Goal: Task Accomplishment & Management: Use online tool/utility

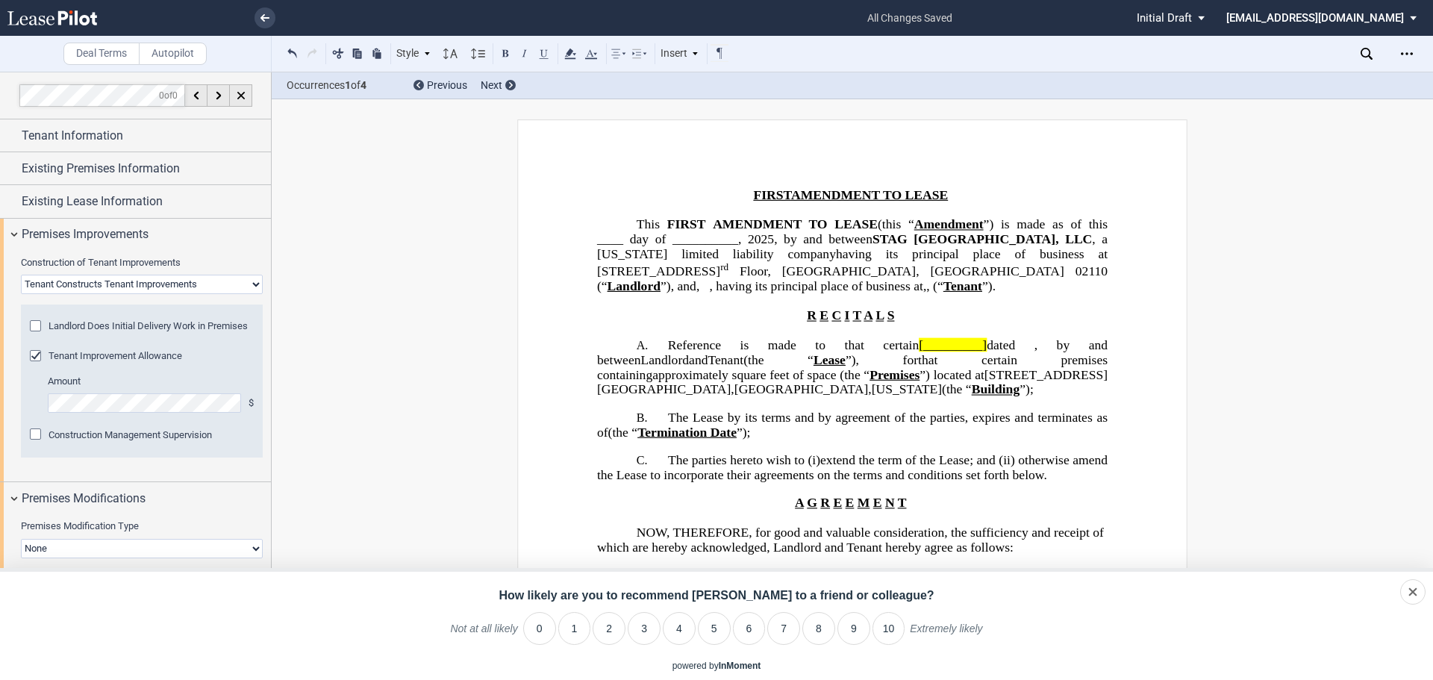
select select "tenant"
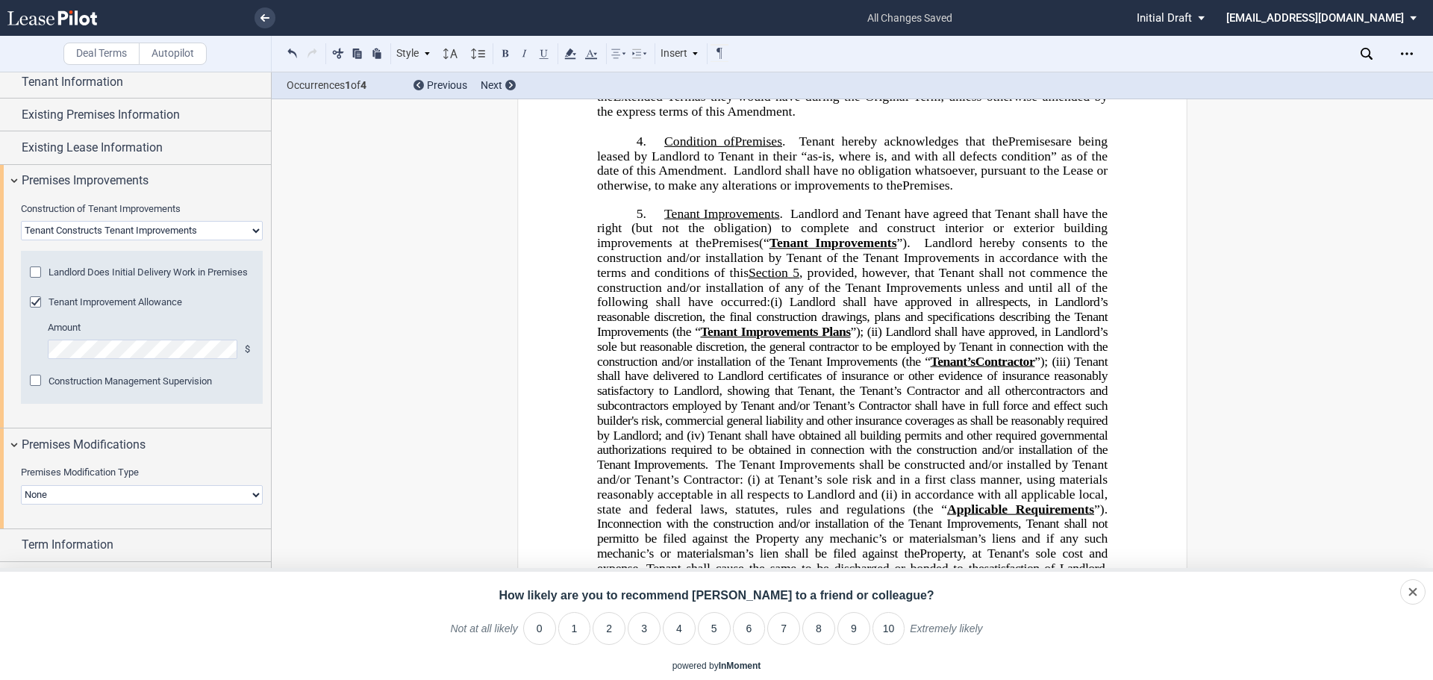
scroll to position [113, 0]
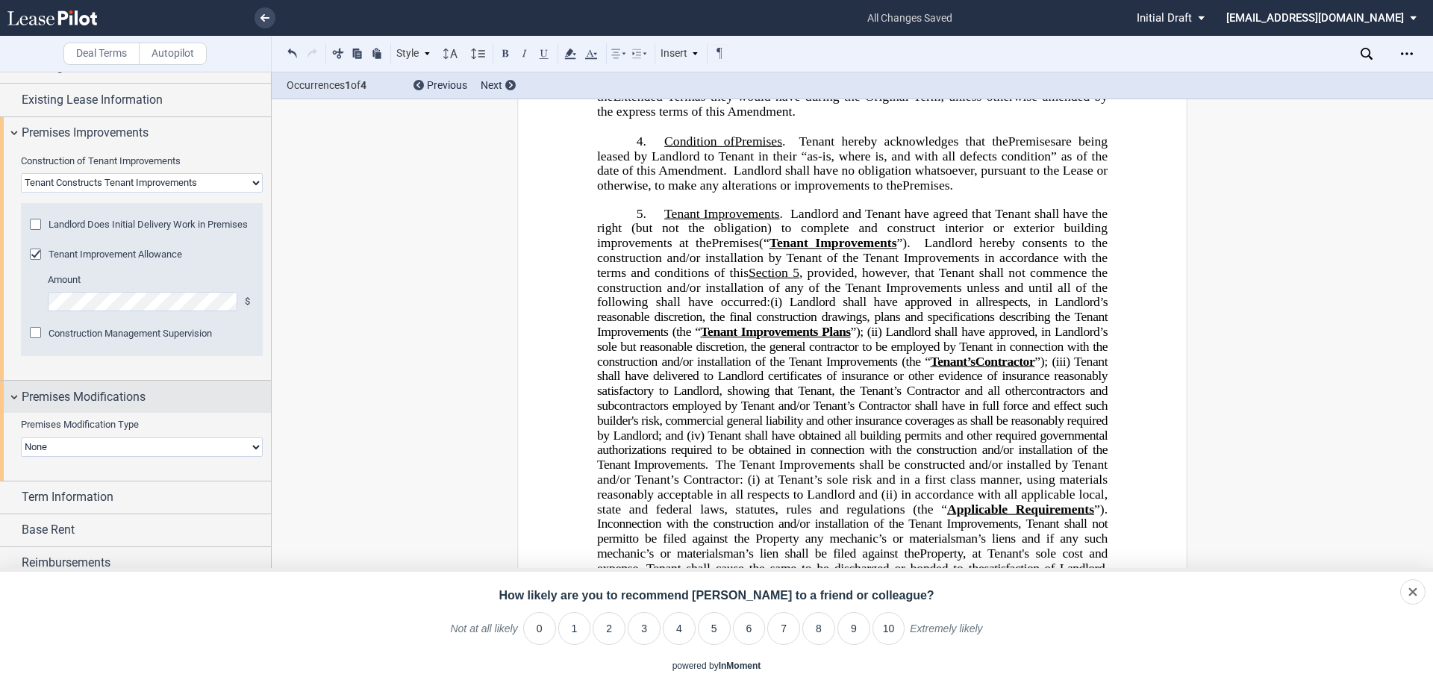
click at [18, 399] on div "Premises Modifications" at bounding box center [135, 397] width 271 height 32
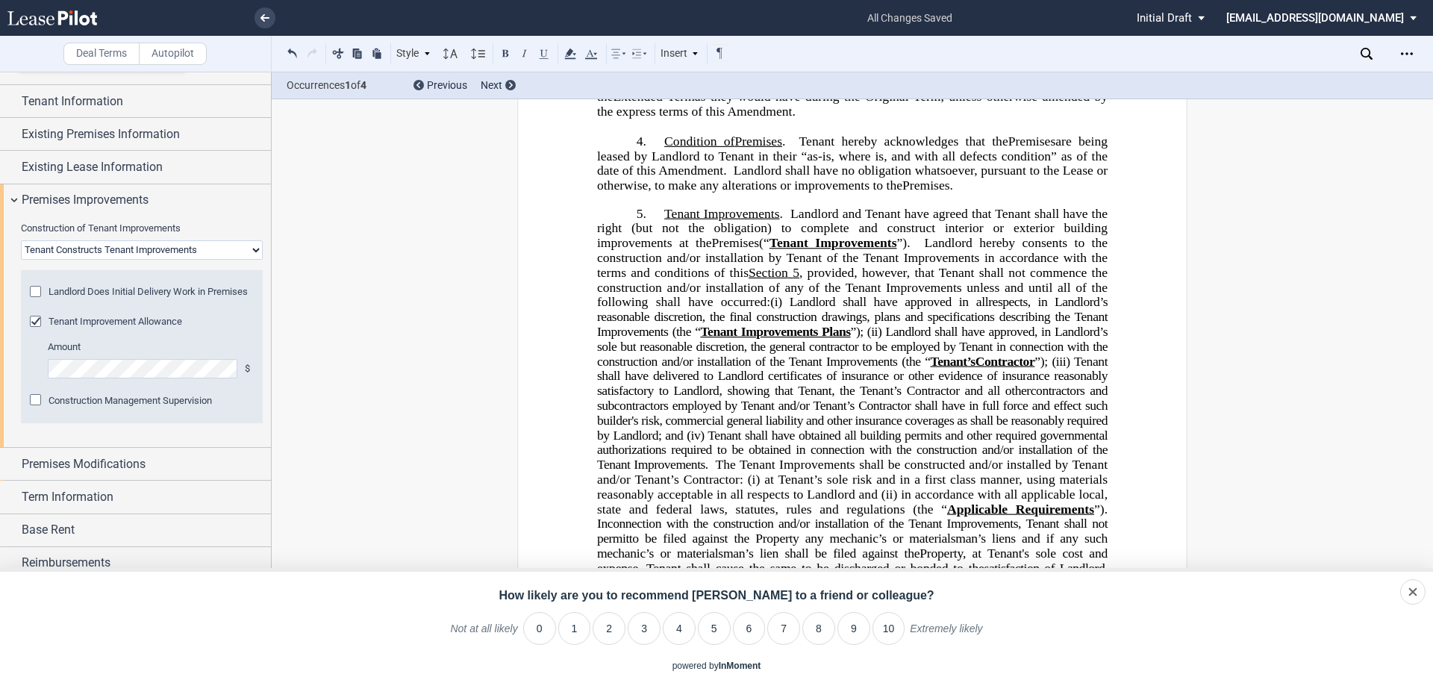
scroll to position [46, 0]
drag, startPoint x: 271, startPoint y: 157, endPoint x: 220, endPoint y: 270, distance: 124.2
click at [262, 186] on div at bounding box center [136, 375] width 272 height 607
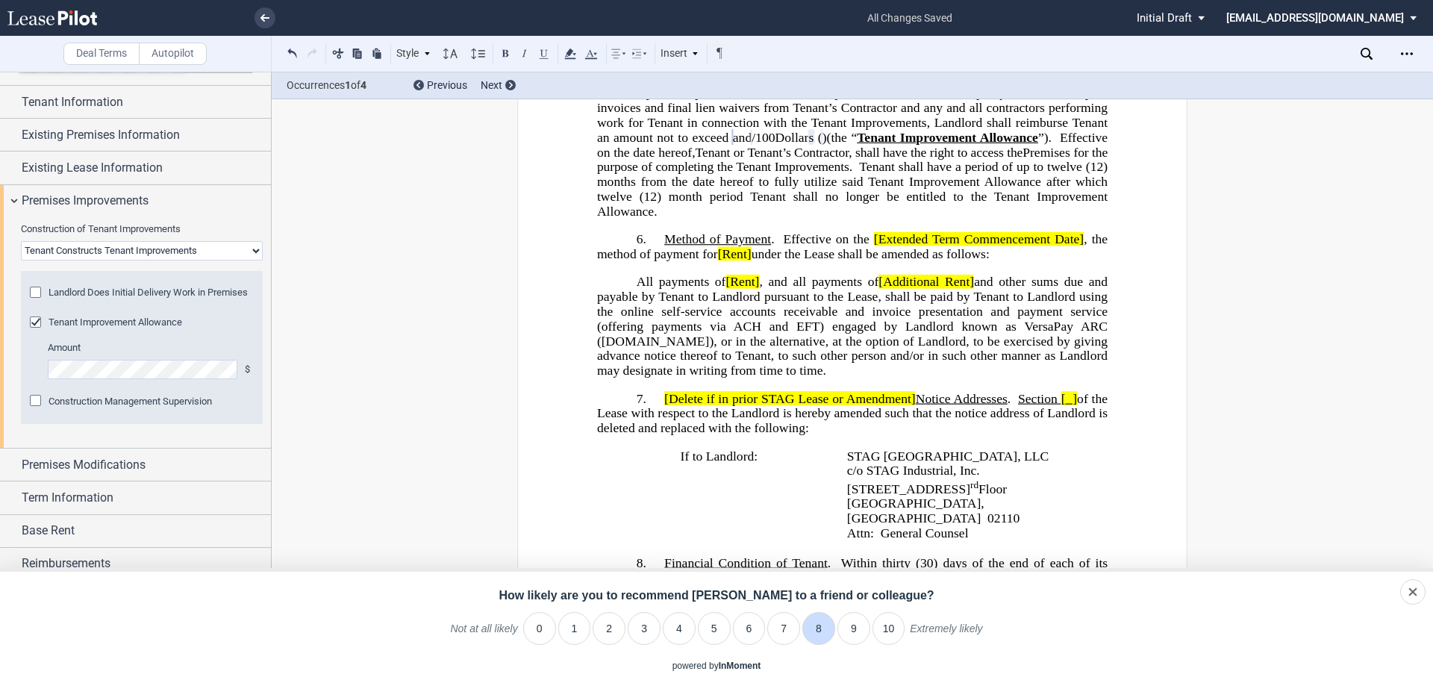
click at [823, 623] on li "8" at bounding box center [818, 628] width 33 height 33
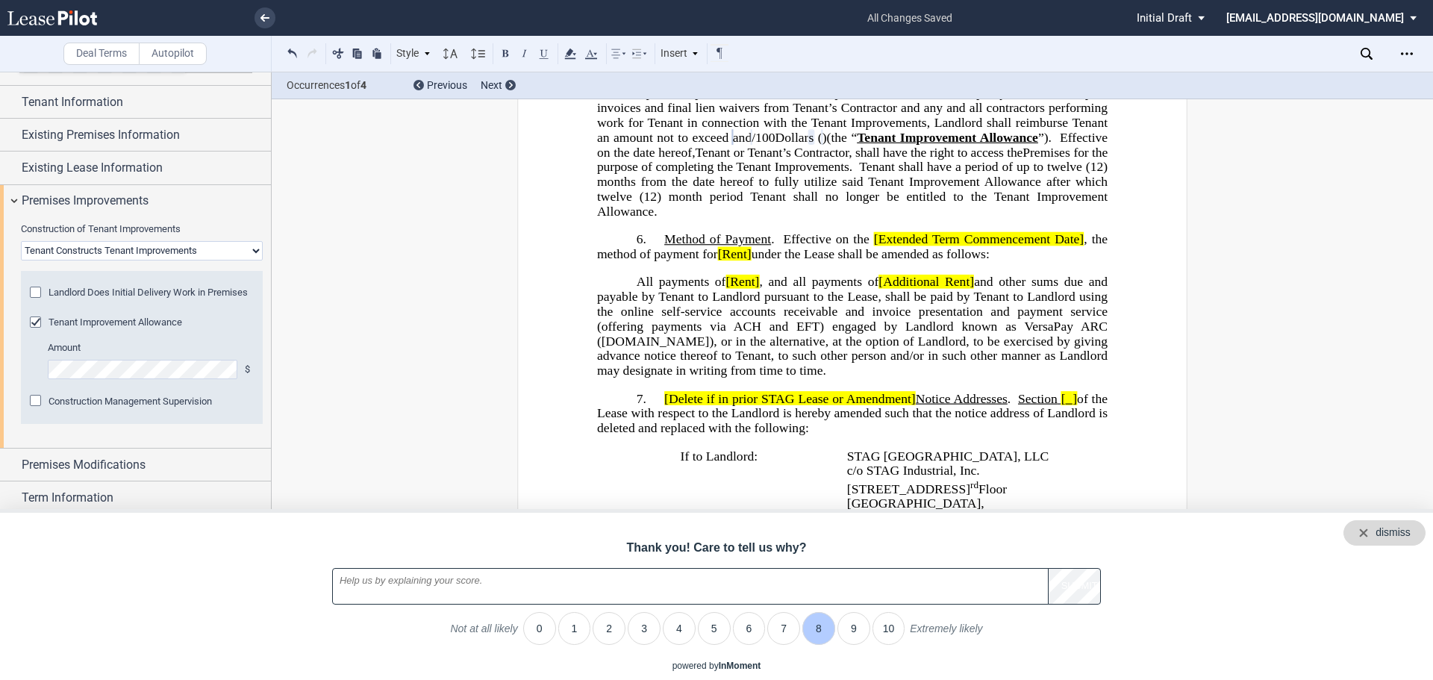
drag, startPoint x: 1423, startPoint y: 537, endPoint x: 1416, endPoint y: 542, distance: 8.5
click at [1422, 537] on div "dismiss" at bounding box center [1384, 532] width 82 height 25
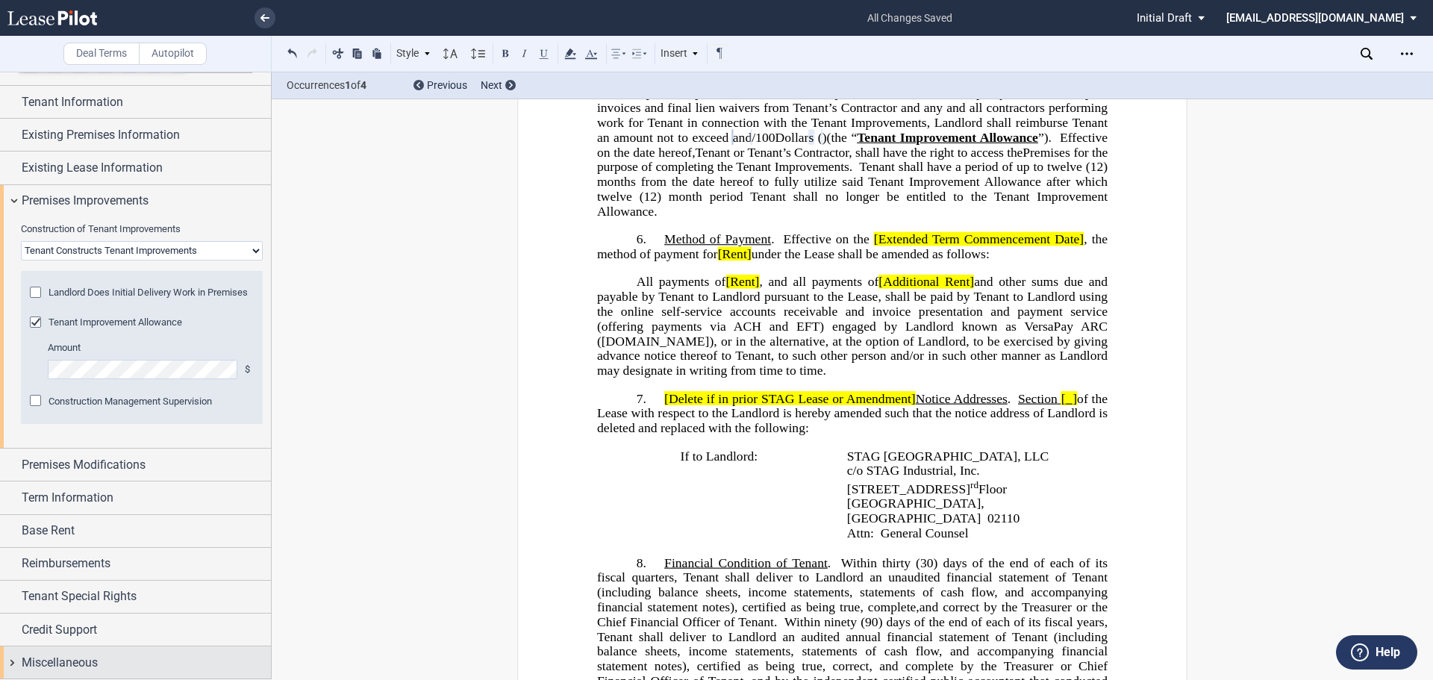
click at [90, 657] on span "Miscellaneous" at bounding box center [60, 663] width 76 height 18
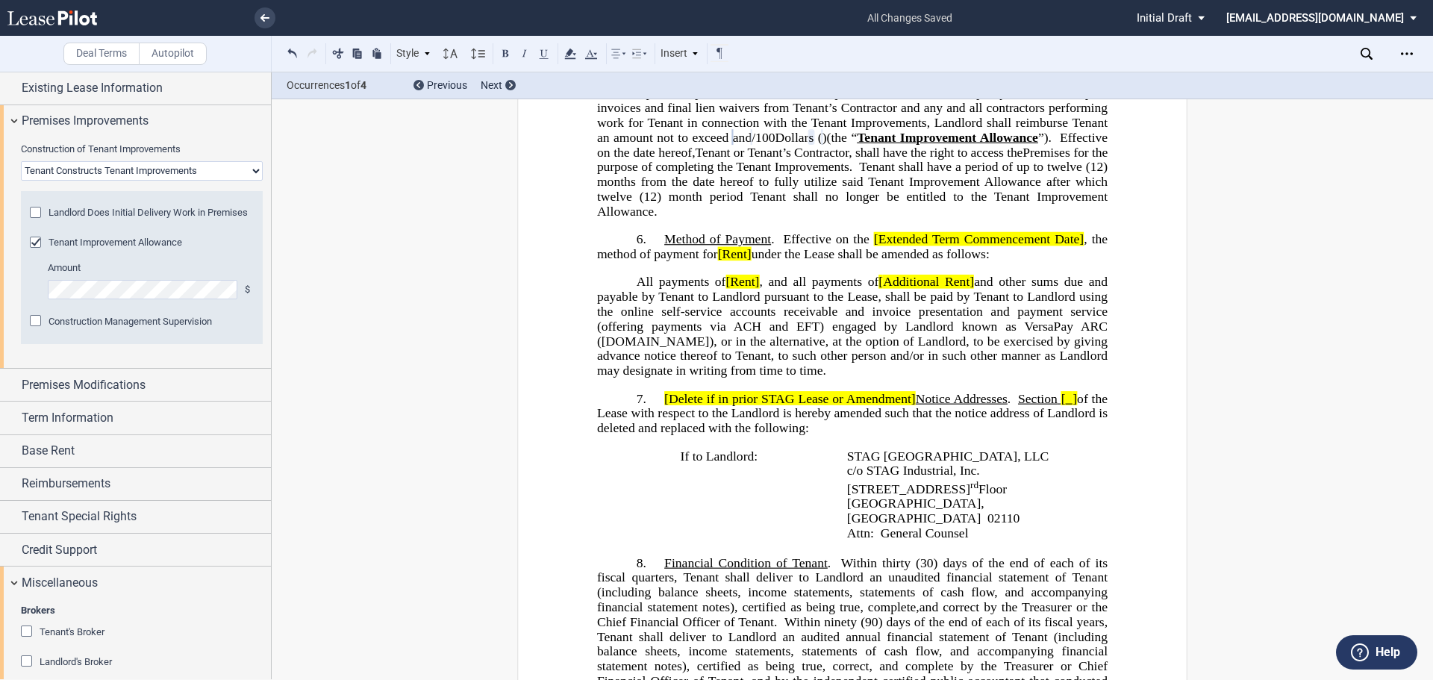
scroll to position [192, 0]
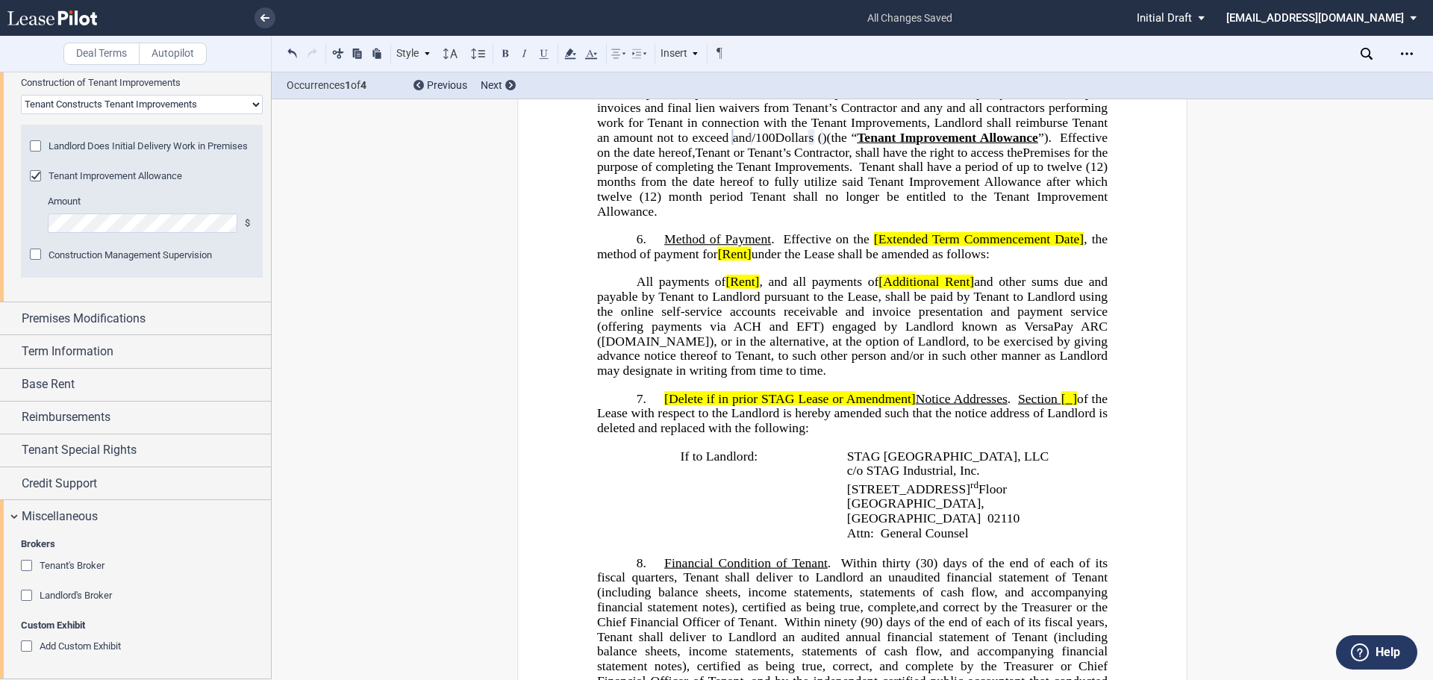
click at [21, 566] on div "Brokers Tenant's Broker Name Landlord's Broker Name Custom Exhibit Add Custom E…" at bounding box center [135, 604] width 271 height 145
click at [22, 568] on div "Tenant's Broker" at bounding box center [28, 567] width 15 height 15
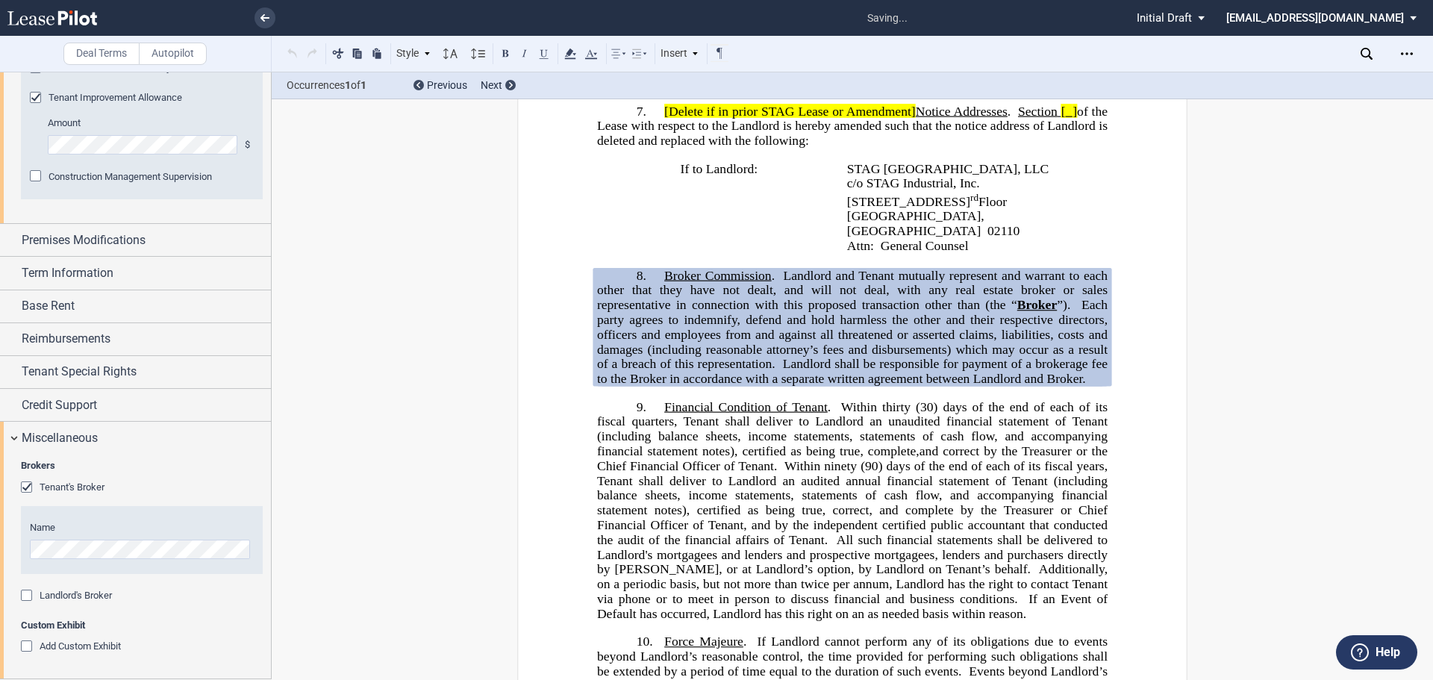
scroll to position [270, 0]
click at [28, 595] on div "Landlord's Broker" at bounding box center [28, 596] width 15 height 15
